Goal: Participate in discussion: Engage in conversation with other users on a specific topic

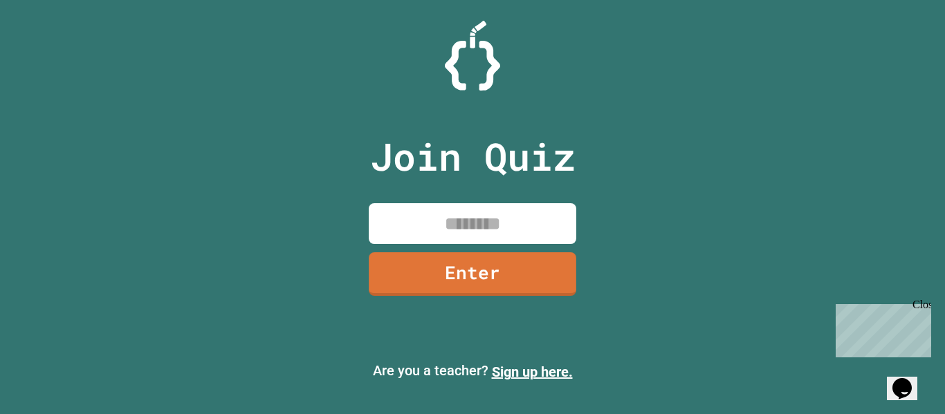
click at [480, 230] on input at bounding box center [472, 223] width 207 height 41
type input "********"
click at [535, 275] on link "Enter" at bounding box center [472, 273] width 210 height 46
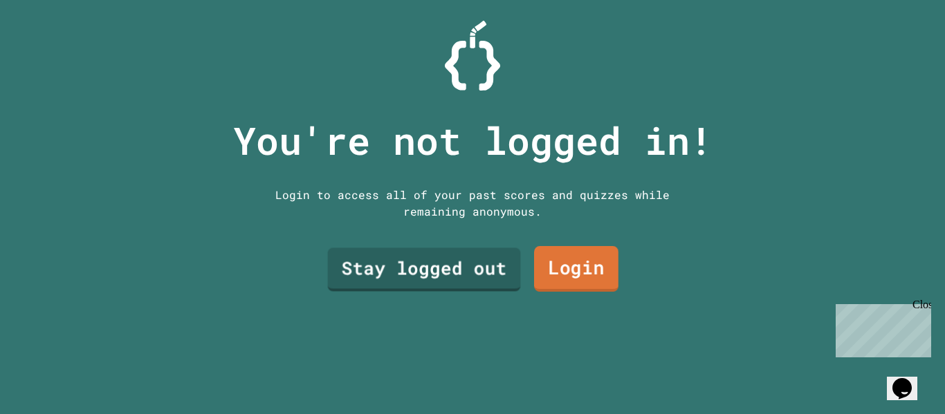
click at [557, 271] on link "Login" at bounding box center [576, 269] width 84 height 46
click at [423, 258] on link "Stay logged out" at bounding box center [423, 269] width 177 height 46
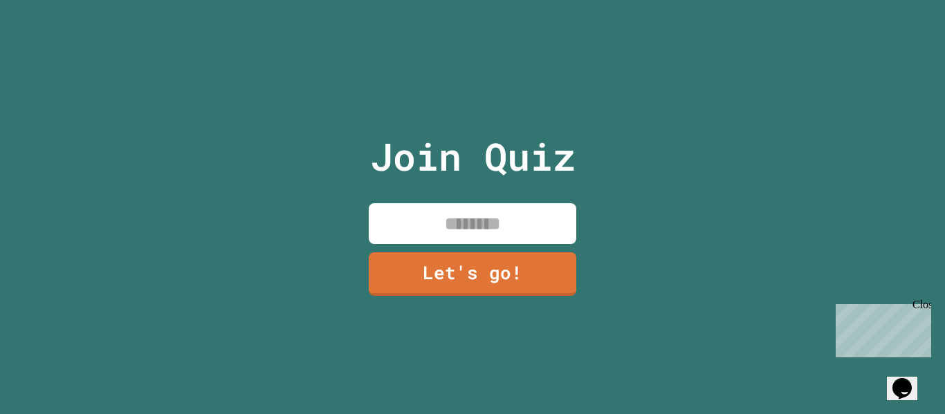
click at [414, 204] on input at bounding box center [472, 223] width 207 height 41
type input "*"
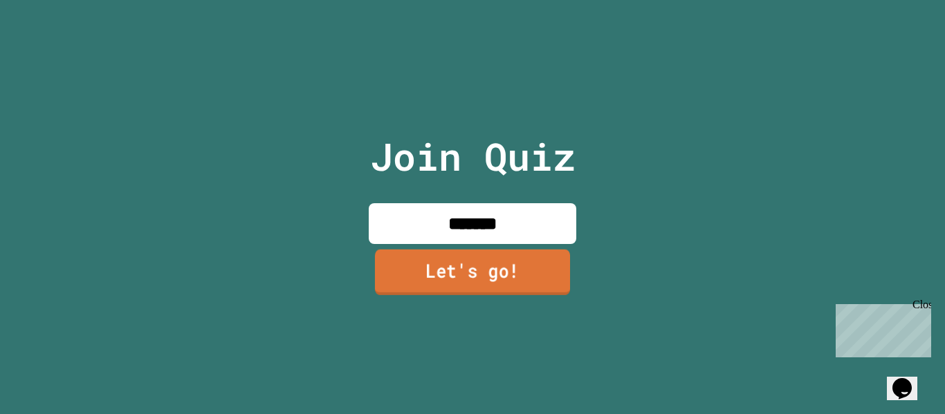
type input "*******"
click at [472, 276] on link "Let's go!" at bounding box center [472, 273] width 195 height 46
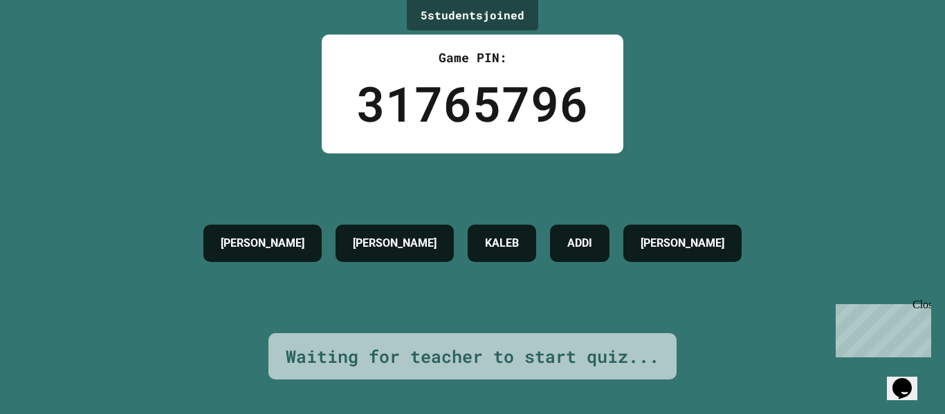
drag, startPoint x: 925, startPoint y: 312, endPoint x: 1774, endPoint y: 313, distance: 848.6
click at [925, 312] on div "Close" at bounding box center [920, 307] width 17 height 17
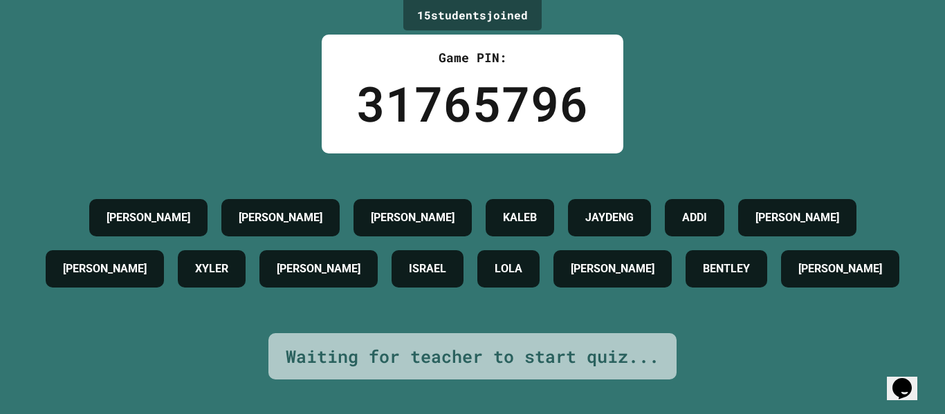
click at [539, 250] on div "LOLA" at bounding box center [508, 268] width 62 height 37
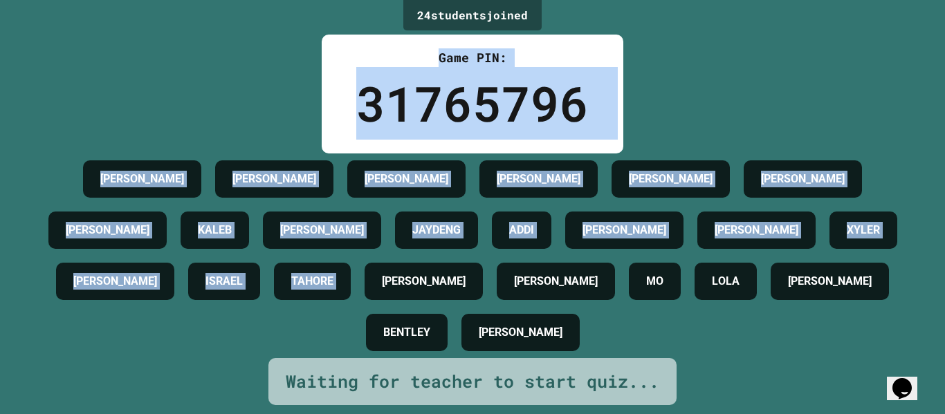
drag, startPoint x: 669, startPoint y: 294, endPoint x: 227, endPoint y: -167, distance: 638.8
click at [227, 0] on html "We are updating our servers at 7PM EST [DATE]. [PERSON_NAME] should continue to…" at bounding box center [472, 207] width 945 height 414
click at [144, 156] on div "[PERSON_NAME] [PERSON_NAME] [PERSON_NAME] [PERSON_NAME] [PERSON_NAME] [PERSON_N…" at bounding box center [473, 256] width 876 height 205
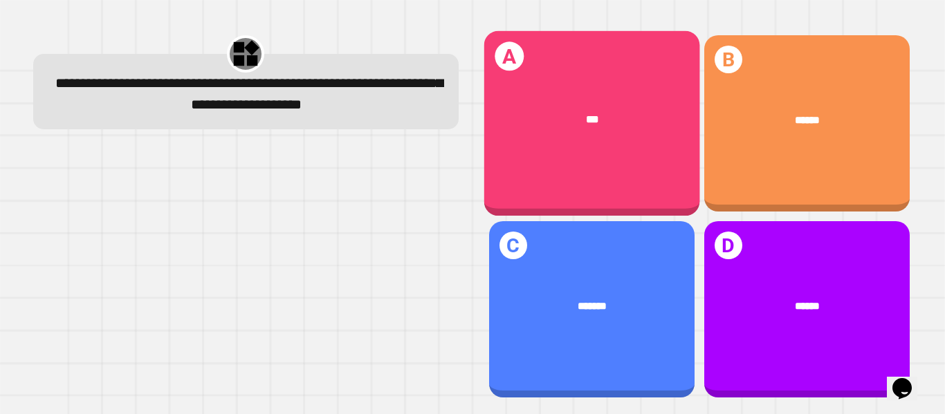
click at [568, 178] on div "A ***" at bounding box center [591, 123] width 216 height 185
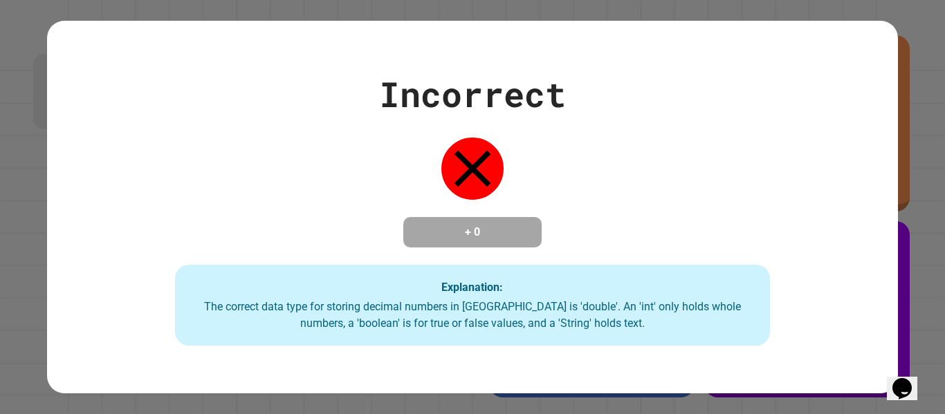
click at [447, 253] on div "Incorrect + 0 Explanation: The correct data type for storing decimal numbers in…" at bounding box center [472, 207] width 850 height 278
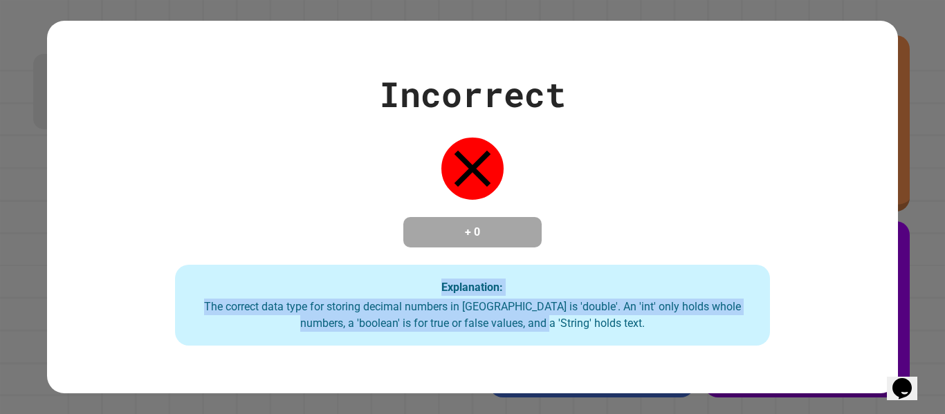
drag, startPoint x: 407, startPoint y: 272, endPoint x: 573, endPoint y: 386, distance: 201.0
click at [573, 386] on div "Incorrect + 0 Explanation: The correct data type for storing decimal numbers in…" at bounding box center [472, 207] width 945 height 414
click at [562, 278] on div "Explanation: The correct data type for storing decimal numbers in [GEOGRAPHIC_D…" at bounding box center [472, 306] width 595 height 82
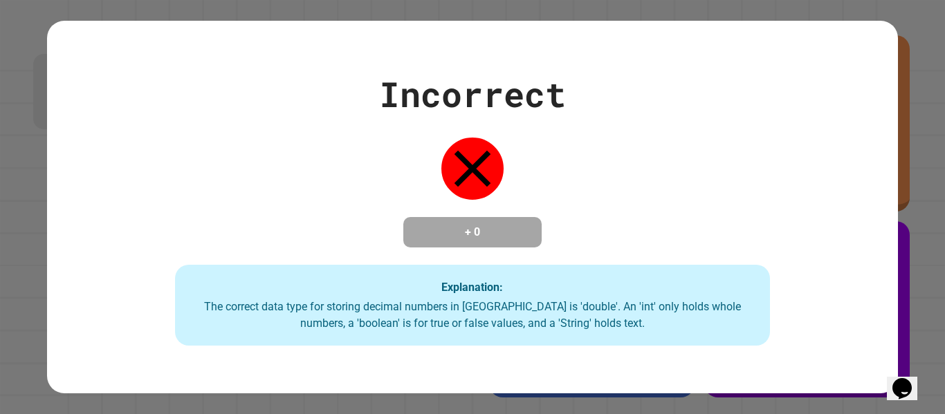
click at [562, 278] on div "Explanation: The correct data type for storing decimal numbers in [GEOGRAPHIC_D…" at bounding box center [472, 306] width 595 height 82
click at [600, 261] on div "Incorrect + 0 Explanation: The correct data type for storing decimal numbers in…" at bounding box center [472, 207] width 850 height 278
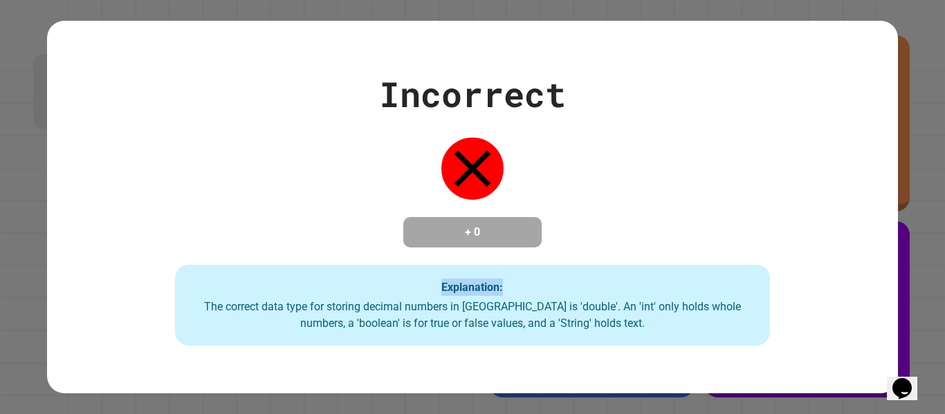
click at [600, 261] on div "Incorrect + 0 Explanation: The correct data type for storing decimal numbers in…" at bounding box center [472, 207] width 850 height 278
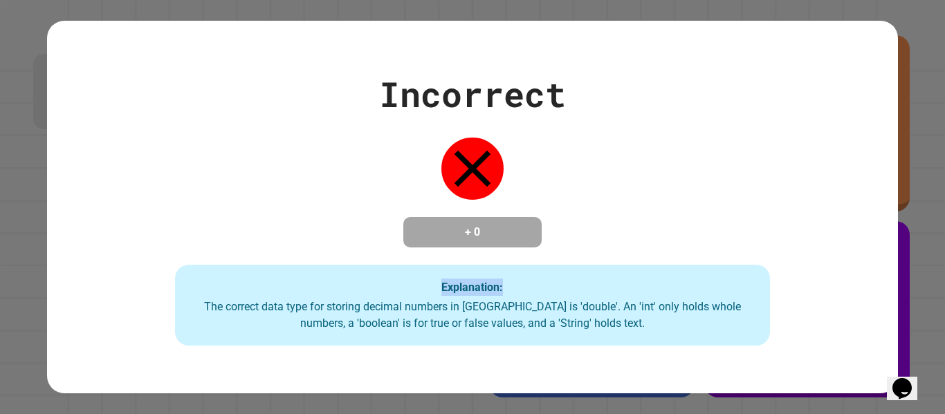
click at [600, 261] on div "Incorrect + 0 Explanation: The correct data type for storing decimal numbers in…" at bounding box center [472, 207] width 850 height 278
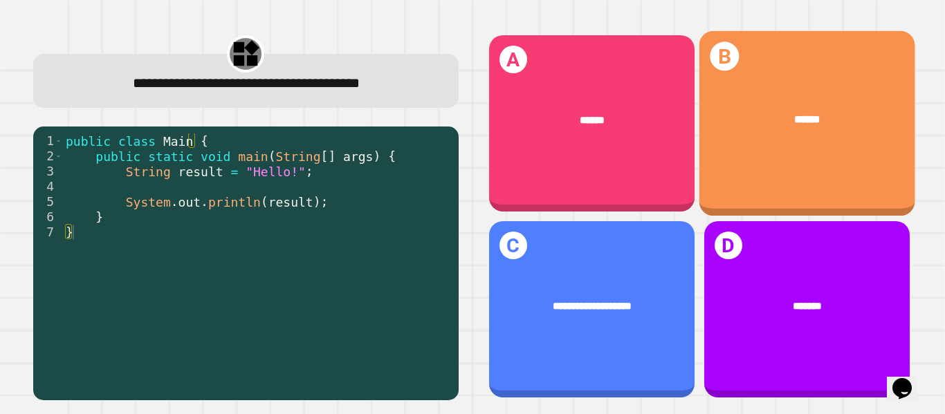
click at [699, 154] on div "B ******" at bounding box center [807, 123] width 216 height 185
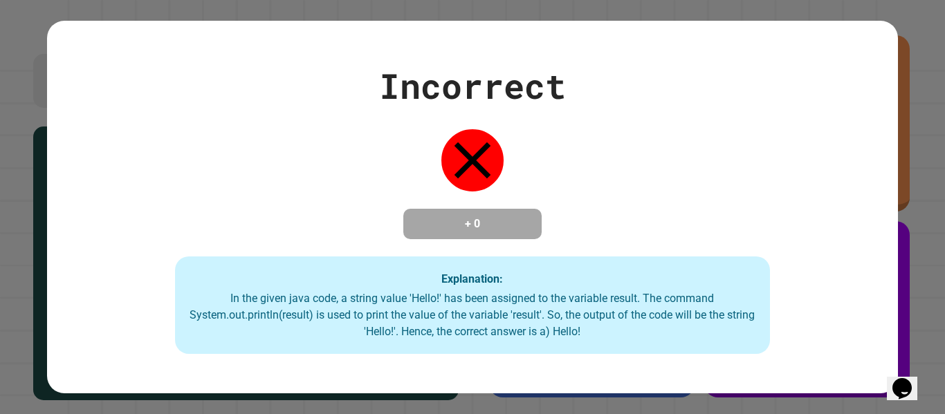
click at [483, 245] on div "Incorrect + 0 Explanation: In the given java code, a string value 'Hello!' has …" at bounding box center [472, 207] width 850 height 295
drag, startPoint x: 612, startPoint y: 85, endPoint x: 555, endPoint y: 159, distance: 93.2
click at [555, 159] on div "Incorrect + 0 Explanation: In the given java code, a string value 'Hello!' has …" at bounding box center [472, 207] width 850 height 295
click at [438, 161] on div at bounding box center [472, 160] width 69 height 69
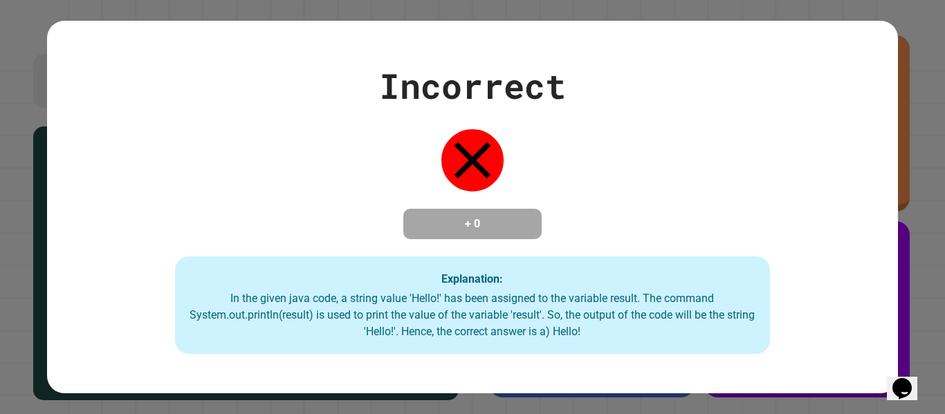
click at [438, 161] on div at bounding box center [472, 160] width 69 height 69
click at [718, 224] on div "Incorrect + 0 Explanation: In the given java code, a string value 'Hello!' has …" at bounding box center [472, 207] width 850 height 295
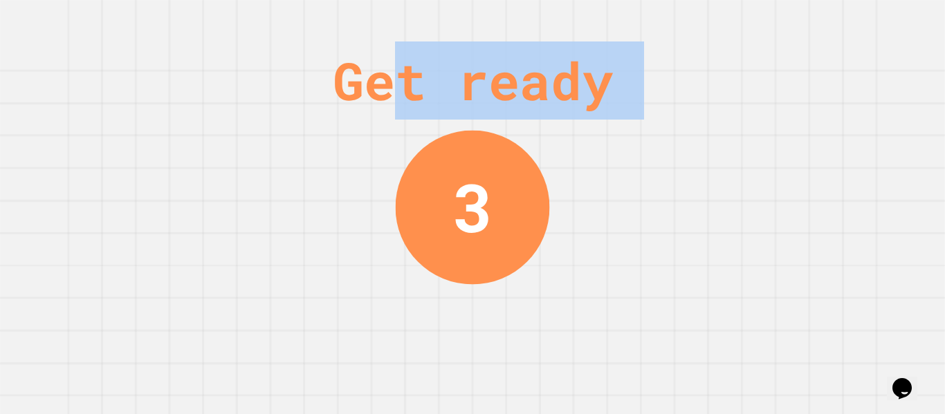
drag, startPoint x: 419, startPoint y: 169, endPoint x: 394, endPoint y: 91, distance: 82.0
click at [420, 91] on div "Get ready 3" at bounding box center [472, 207] width 104 height 414
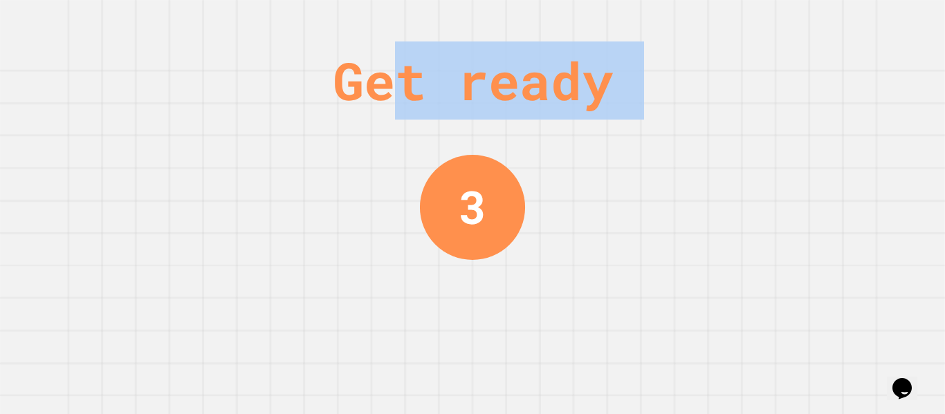
click at [394, 91] on div "Get ready" at bounding box center [473, 80] width 280 height 78
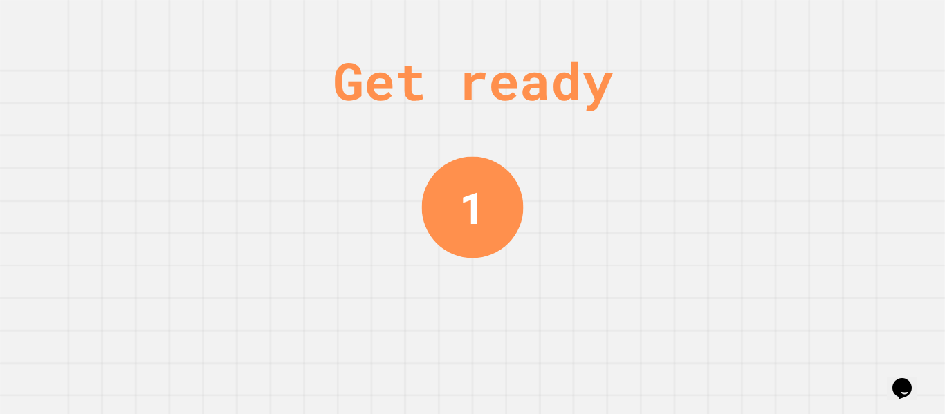
click at [430, 60] on div "Get ready" at bounding box center [473, 80] width 280 height 78
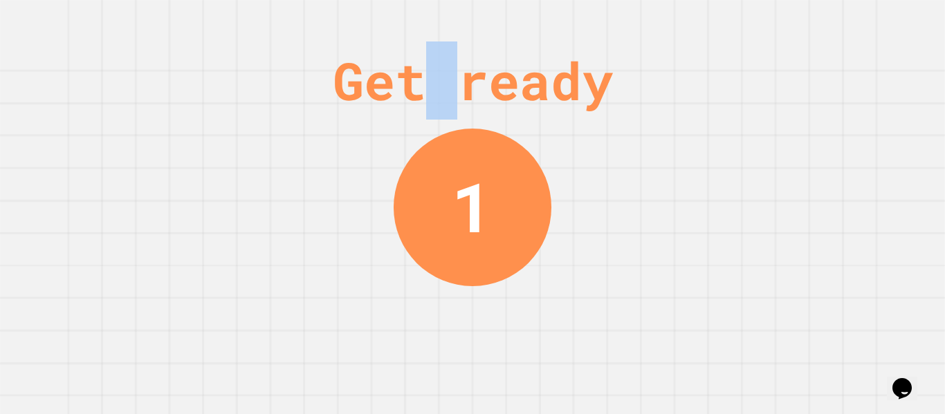
click at [430, 60] on div "Get ready" at bounding box center [473, 80] width 280 height 78
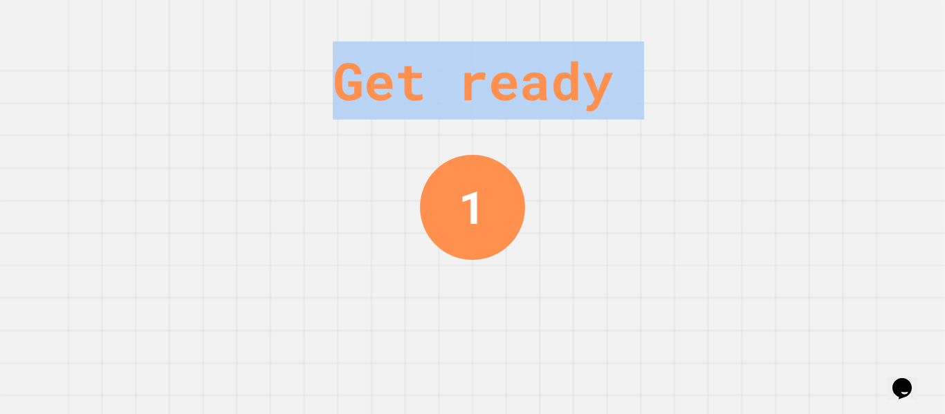
click at [430, 60] on div "Get ready" at bounding box center [473, 80] width 280 height 78
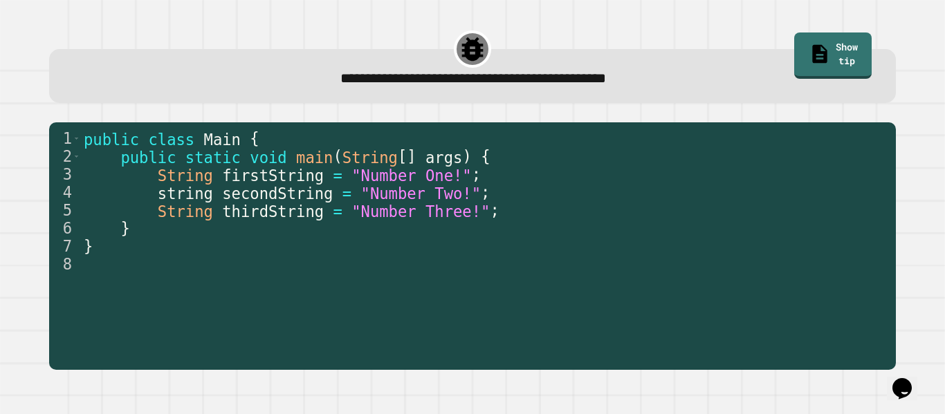
click at [430, 60] on div "**********" at bounding box center [472, 76] width 846 height 54
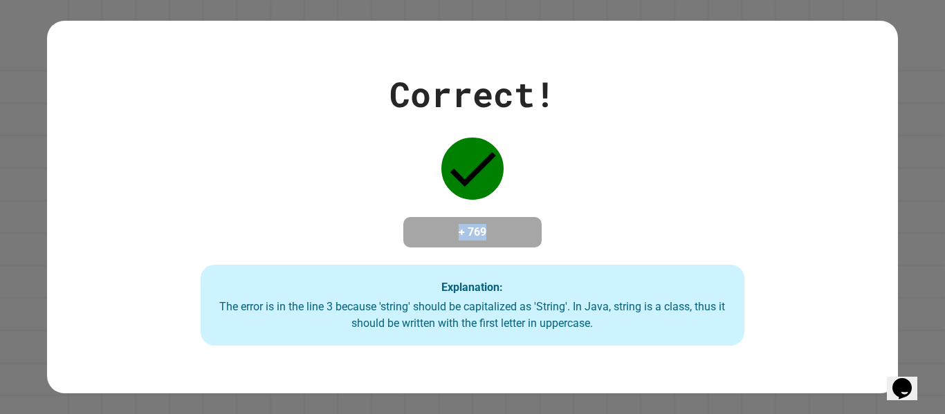
drag, startPoint x: 435, startPoint y: 211, endPoint x: 533, endPoint y: 198, distance: 99.0
click at [533, 198] on div "Correct! + 769 Explanation: The error is in the line 3 because 'string' should …" at bounding box center [472, 207] width 777 height 278
click at [530, 217] on div "+ 769" at bounding box center [472, 232] width 138 height 30
drag, startPoint x: 465, startPoint y: 136, endPoint x: 432, endPoint y: -22, distance: 161.1
click at [432, 0] on html "**********" at bounding box center [472, 207] width 945 height 414
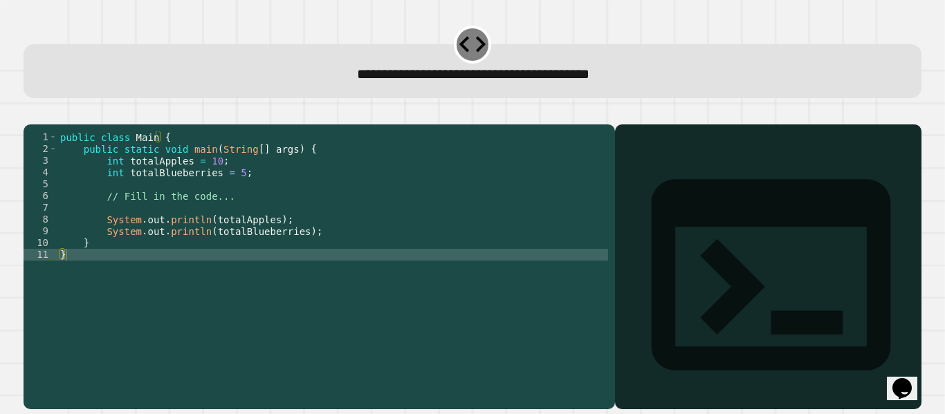
click at [116, 271] on div "public class Main { public static void main ( String [ ] args ) { int totalAppl…" at bounding box center [332, 254] width 551 height 247
click at [673, 241] on div at bounding box center [768, 287] width 293 height 245
click at [123, 275] on div "public class Main { public static void main ( String [ ] args ) { int totalAppl…" at bounding box center [332, 254] width 551 height 247
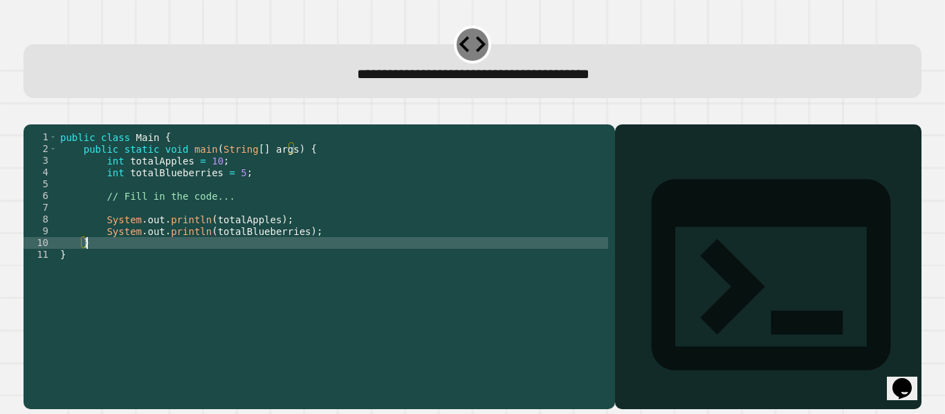
click at [171, 263] on div "public class Main { public static void main ( String [ ] args ) { int totalAppl…" at bounding box center [332, 254] width 551 height 247
click at [187, 248] on div "public class Main { public static void main ( String [ ] args ) { int totalAppl…" at bounding box center [332, 254] width 551 height 247
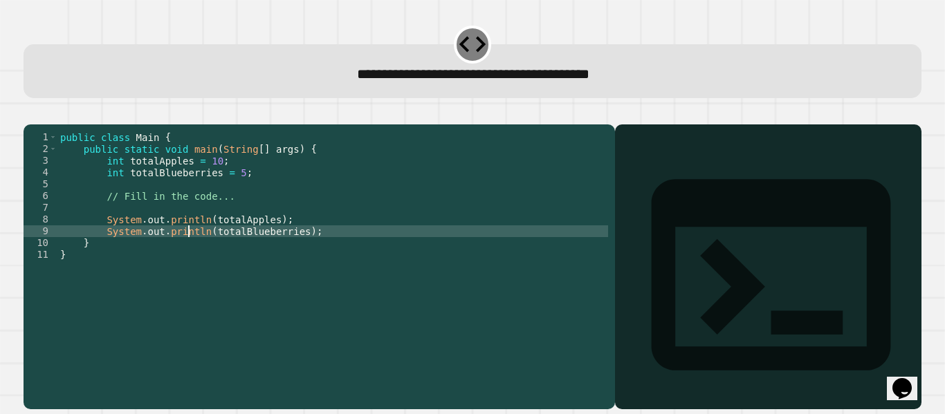
click at [212, 243] on div "public class Main { public static void main ( String [ ] args ) { int totalAppl…" at bounding box center [332, 254] width 551 height 247
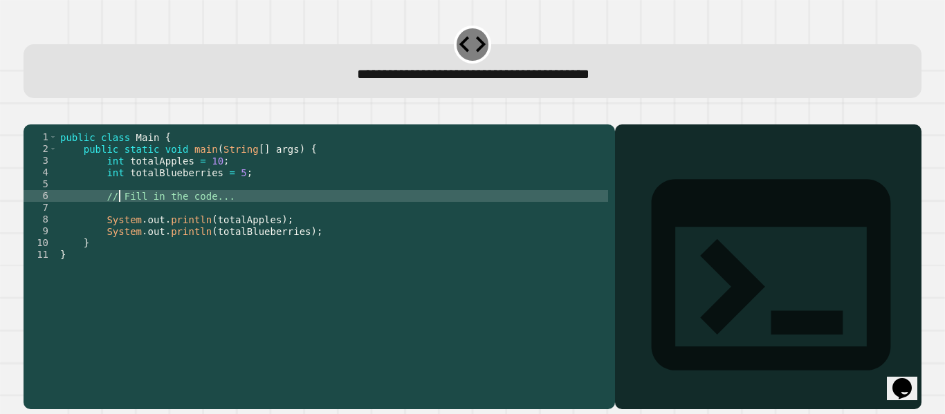
click at [118, 219] on div "public class Main { public static void main ( String [ ] args ) { int totalAppl…" at bounding box center [332, 254] width 551 height 247
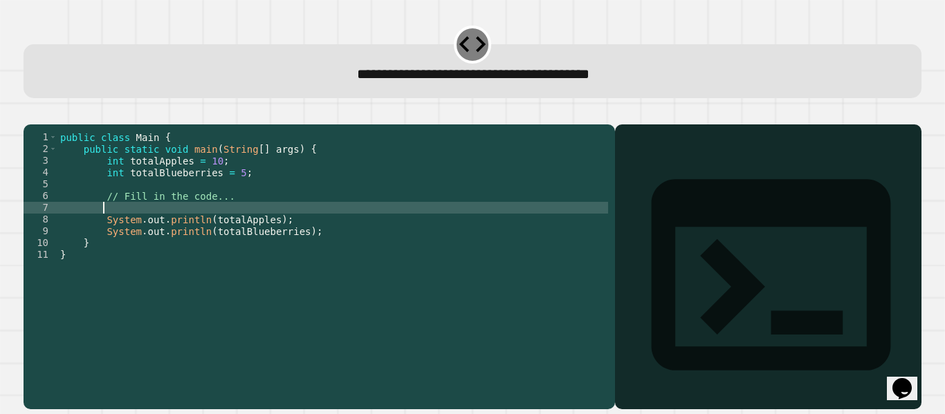
click at [193, 224] on div "public class Main { public static void main ( String [ ] args ) { int totalAppl…" at bounding box center [332, 254] width 551 height 247
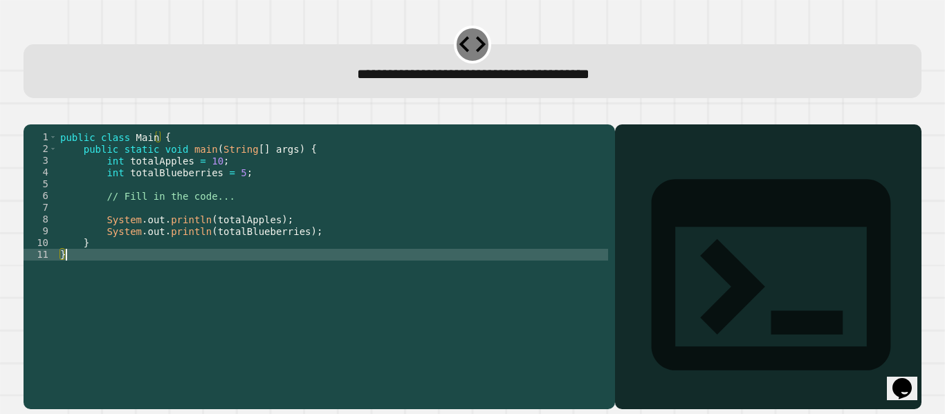
click at [216, 272] on div "public class Main { public static void main ( String [ ] args ) { int totalAppl…" at bounding box center [332, 254] width 551 height 247
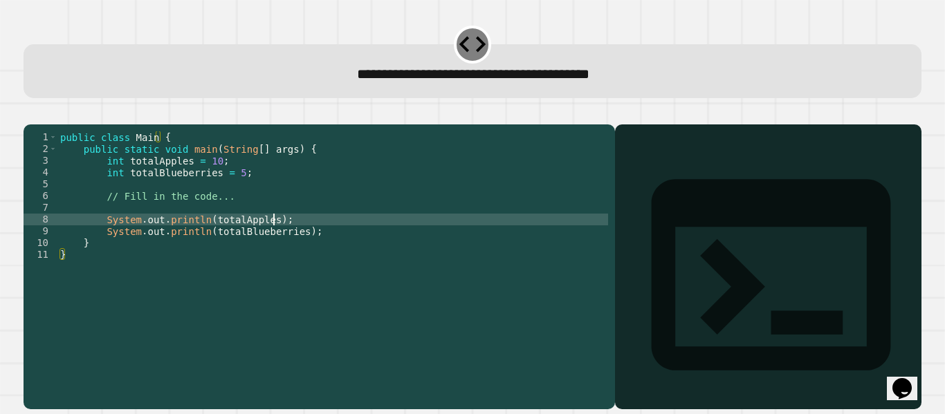
click at [283, 241] on div "public class Main { public static void main ( String [ ] args ) { int totalAppl…" at bounding box center [332, 254] width 551 height 247
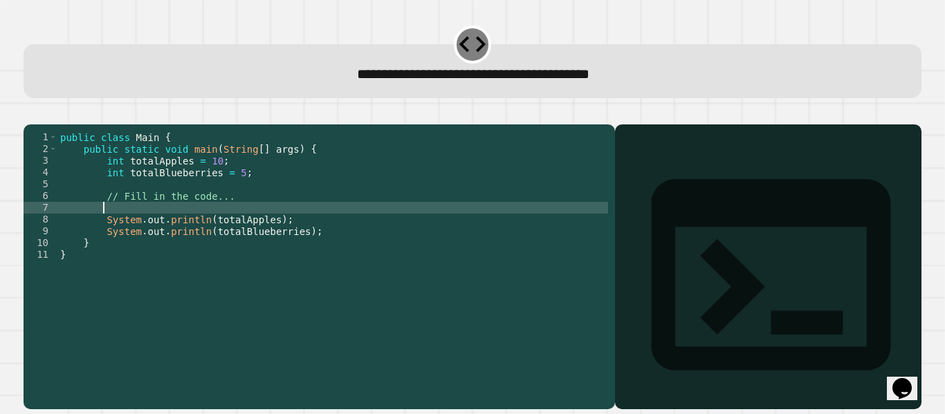
click at [247, 226] on div "public class Main { public static void main ( String [ ] args ) { int totalAppl…" at bounding box center [332, 254] width 551 height 247
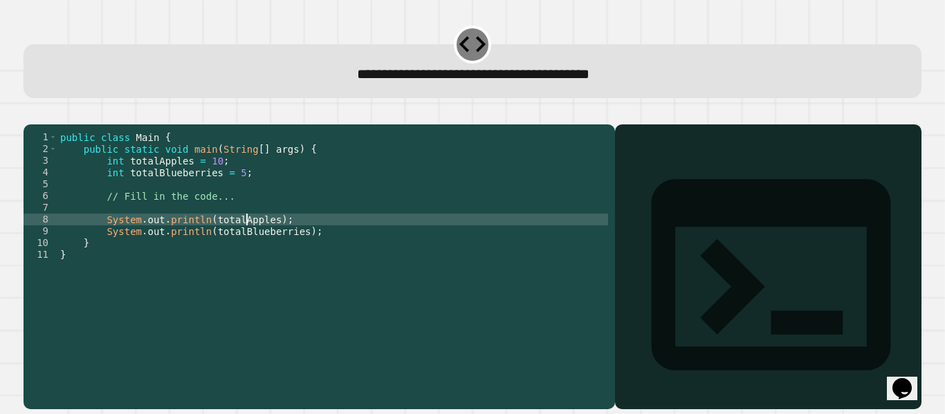
click at [247, 235] on div "public class Main { public static void main ( String [ ] args ) { int totalAppl…" at bounding box center [332, 254] width 551 height 247
click at [279, 237] on div "public class Main { public static void main ( String [ ] args ) { int totalAppl…" at bounding box center [332, 254] width 551 height 247
type textarea "**********"
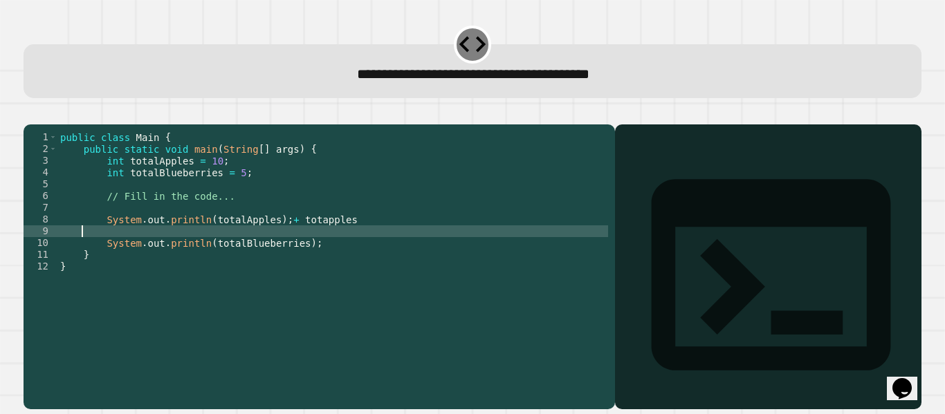
scroll to position [0, 0]
click at [307, 249] on div "public class Main { public static void main ( String [ ] args ) { int totalAppl…" at bounding box center [332, 254] width 551 height 247
click at [228, 192] on div "public class Main { public static void main ( String [ ] args ) { int totalAppl…" at bounding box center [332, 254] width 551 height 247
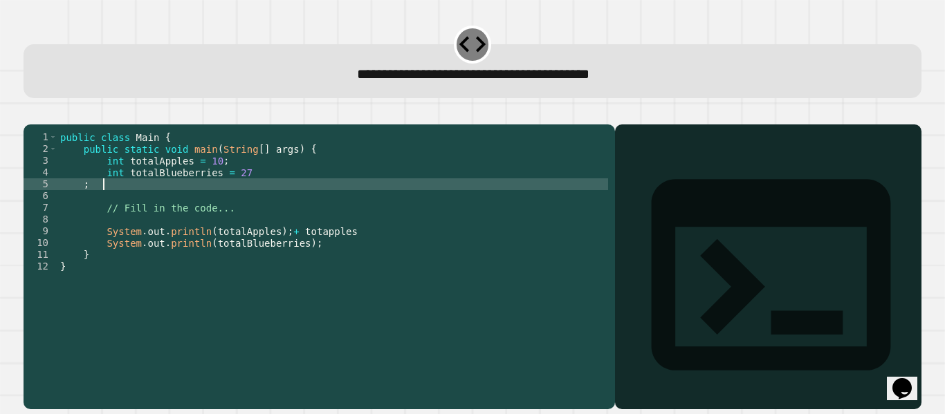
scroll to position [0, 1]
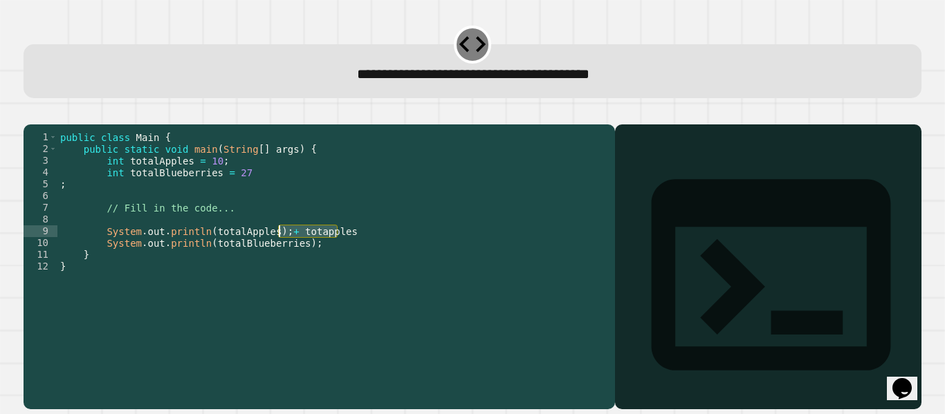
drag, startPoint x: 345, startPoint y: 250, endPoint x: 275, endPoint y: 250, distance: 69.9
click at [275, 250] on div "public class Main { public static void main ( String [ ] args ) { int totalAppl…" at bounding box center [332, 254] width 551 height 247
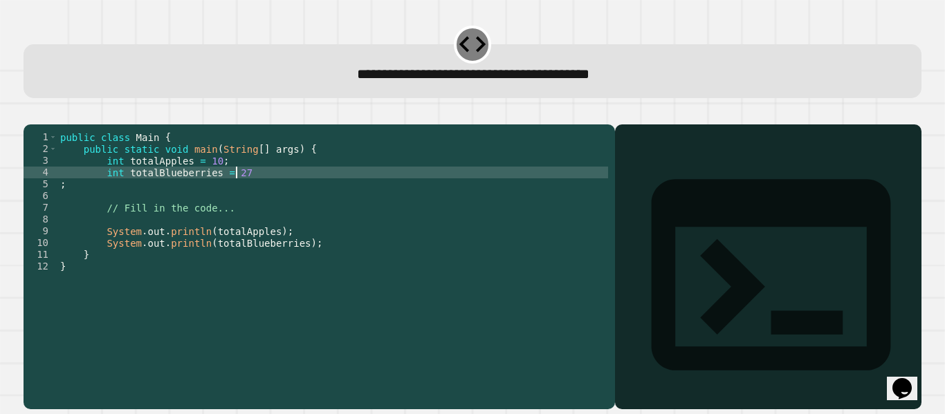
click at [243, 195] on div "public class Main { public static void main ( String [ ] args ) { int totalAppl…" at bounding box center [332, 254] width 551 height 247
type textarea "**********"
click at [44, 125] on icon "button" at bounding box center [40, 122] width 8 height 10
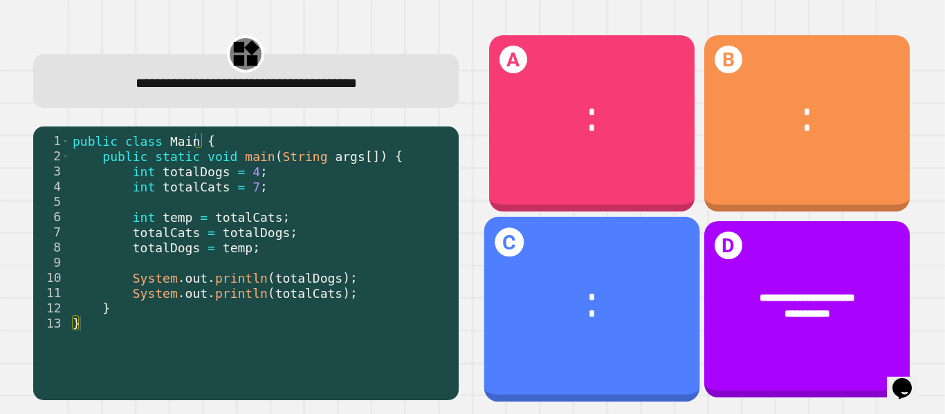
click at [636, 268] on div "* *" at bounding box center [591, 306] width 216 height 77
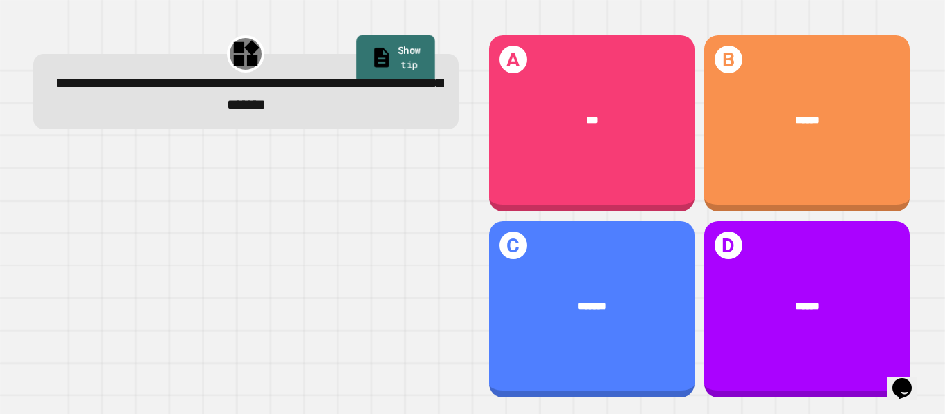
click at [356, 55] on link "Show tip" at bounding box center [395, 59] width 78 height 48
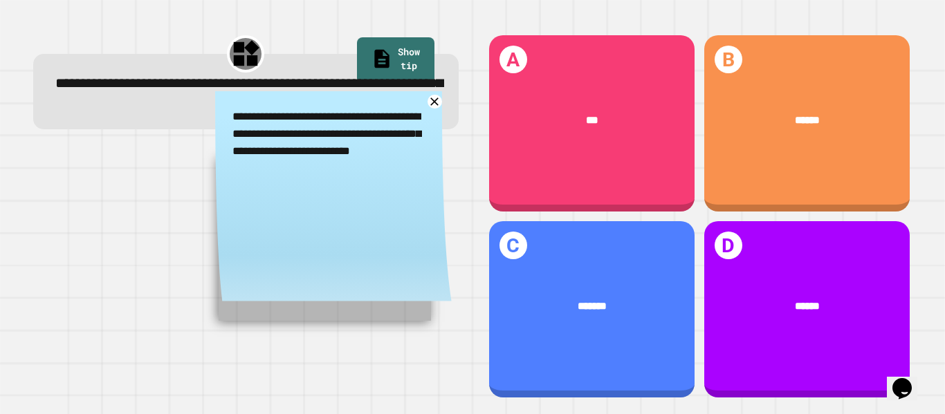
drag, startPoint x: 383, startPoint y: 185, endPoint x: 397, endPoint y: 223, distance: 39.8
click at [397, 223] on div "**********" at bounding box center [333, 200] width 237 height 219
drag, startPoint x: 318, startPoint y: 166, endPoint x: 365, endPoint y: 214, distance: 67.5
click at [365, 214] on div "**********" at bounding box center [333, 200] width 237 height 219
click at [426, 111] on link at bounding box center [434, 101] width 17 height 17
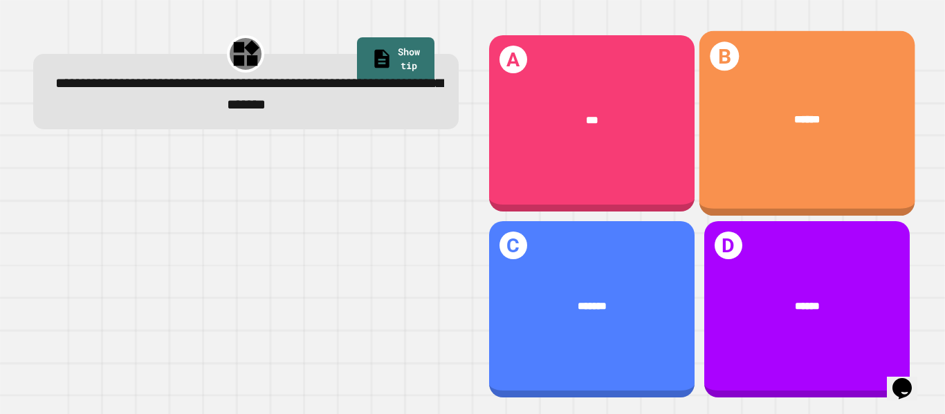
click at [759, 119] on div "******" at bounding box center [807, 119] width 172 height 17
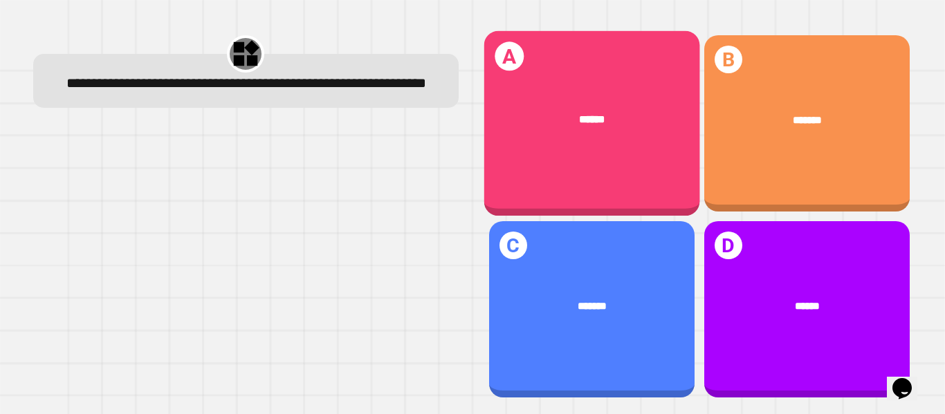
click at [569, 152] on div "A ******" at bounding box center [591, 123] width 216 height 185
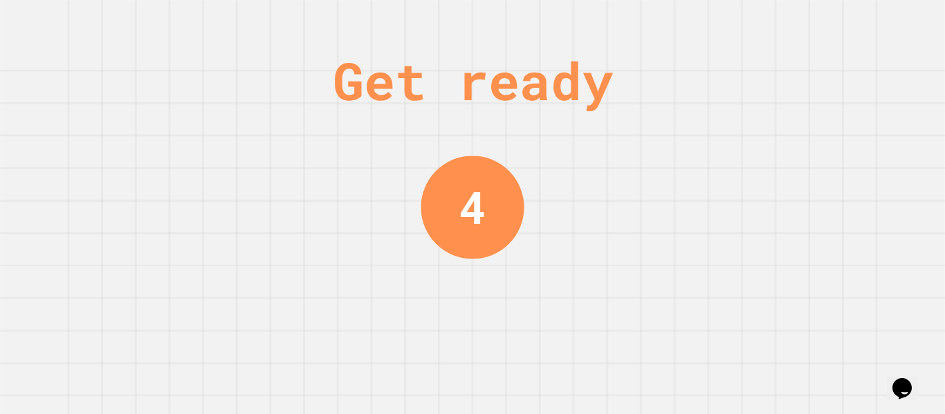
scroll to position [0, 0]
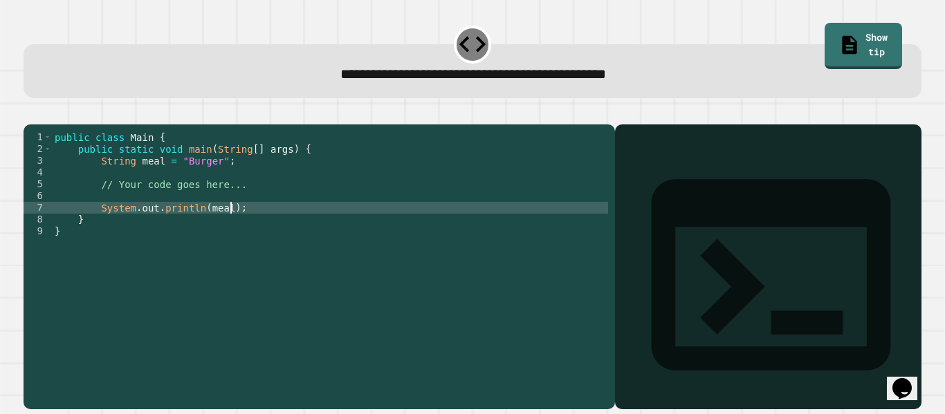
click at [238, 229] on div "public class Main { public static void main ( String [ ] args ) { String meal =…" at bounding box center [330, 254] width 556 height 247
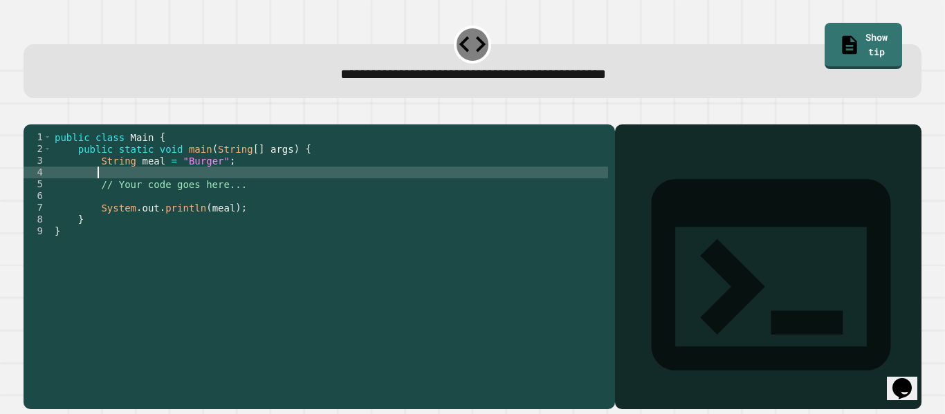
click at [104, 192] on div "public class Main { public static void main ( String [ ] args ) { String meal =…" at bounding box center [330, 254] width 556 height 247
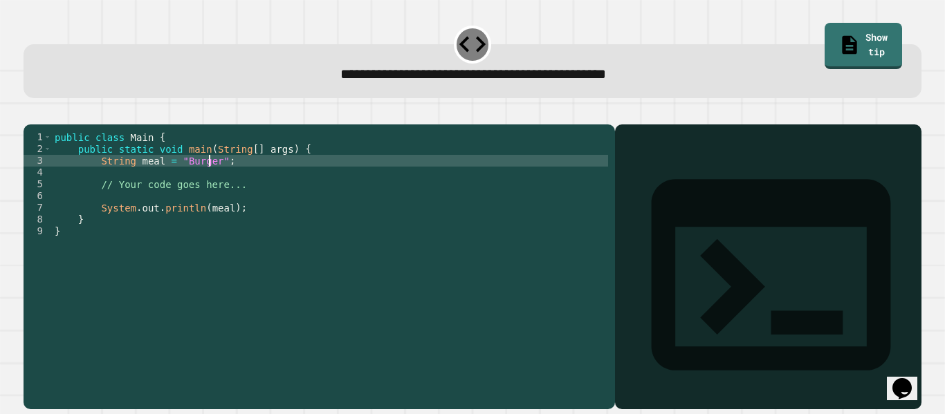
click at [209, 181] on div "public class Main { public static void main ( String [ ] args ) { String meal =…" at bounding box center [330, 254] width 556 height 247
type textarea "**********"
click at [30, 113] on button "button" at bounding box center [30, 113] width 0 height 0
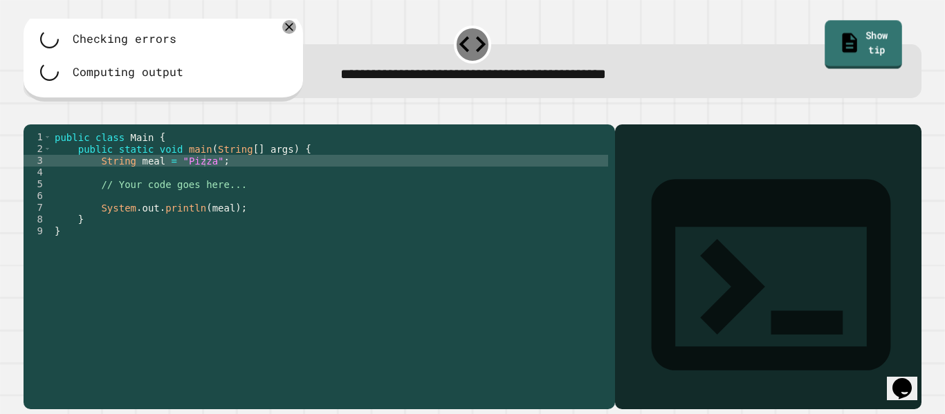
click at [853, 45] on link "Show tip" at bounding box center [862, 45] width 77 height 48
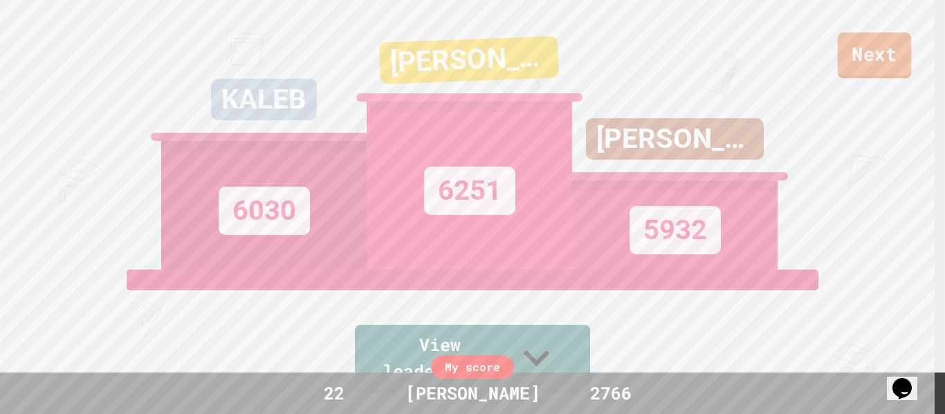
click at [903, 75] on link "Next" at bounding box center [874, 56] width 73 height 46
